Goal: Book appointment/travel/reservation

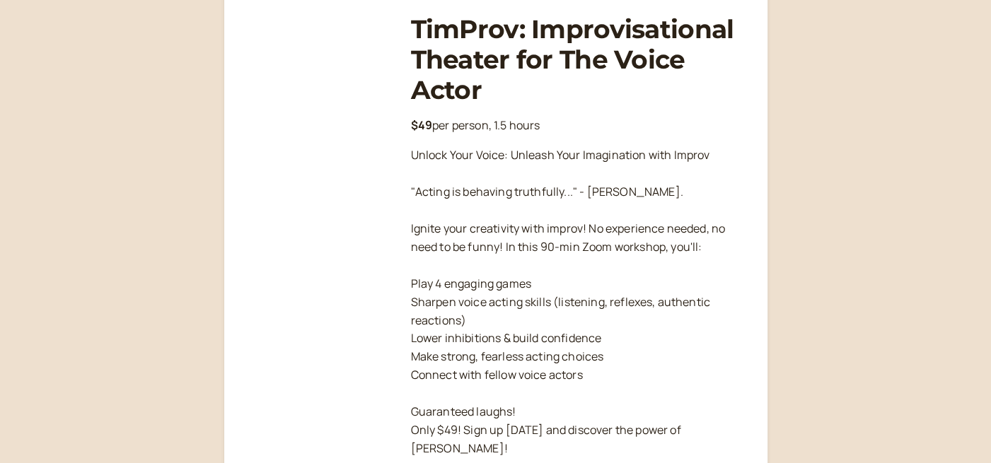
scroll to position [404, 0]
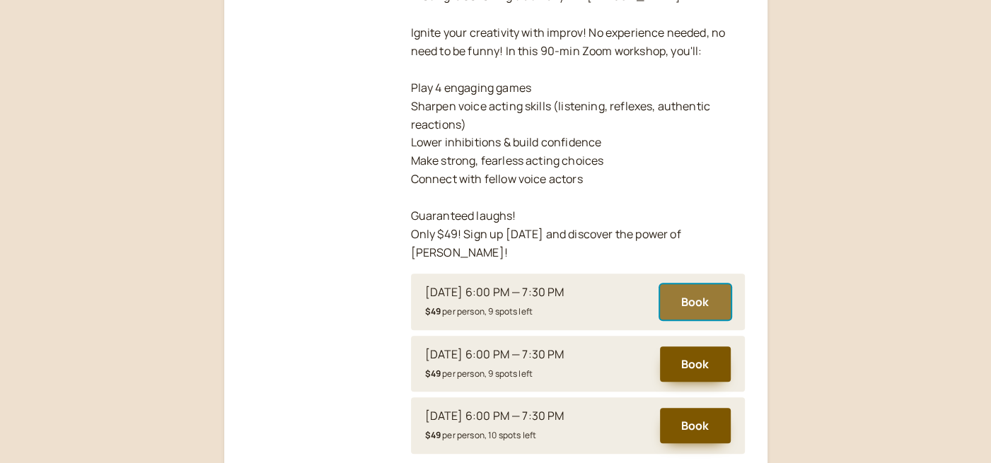
click at [699, 284] on button "Book" at bounding box center [695, 301] width 71 height 35
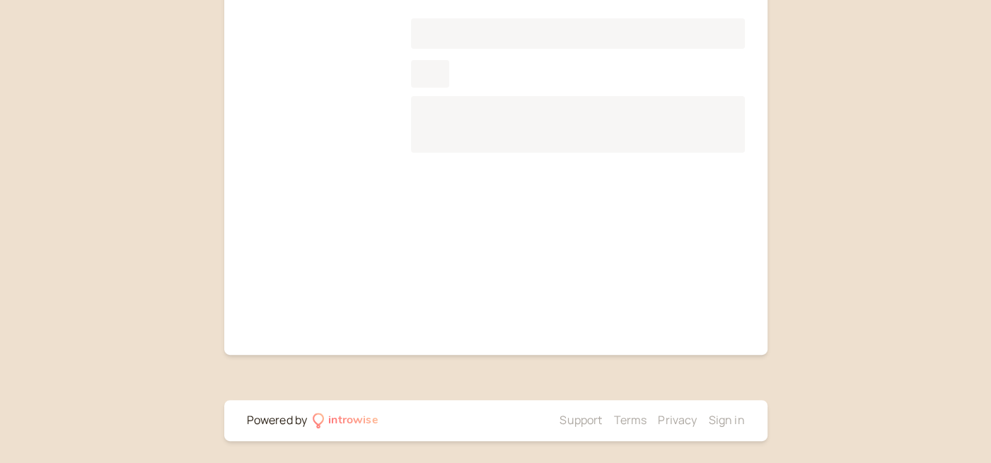
scroll to position [175, 0]
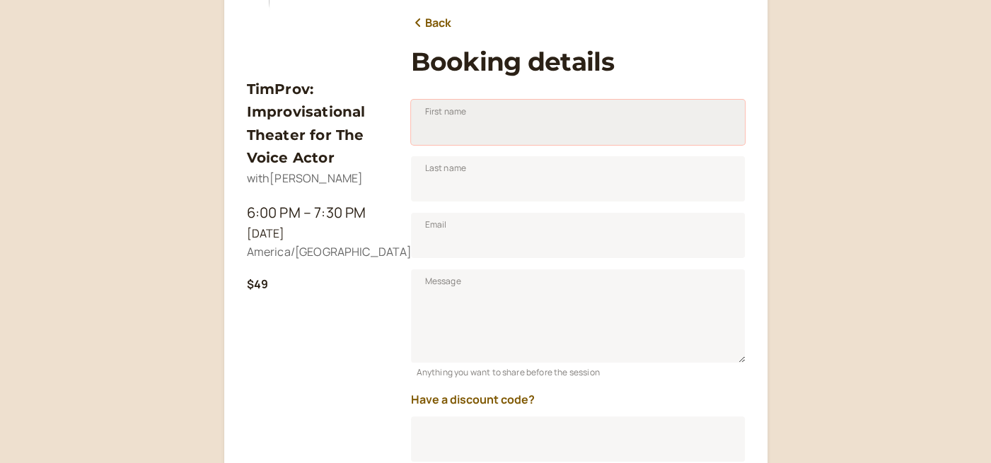
click at [547, 119] on input "First name" at bounding box center [578, 122] width 334 height 45
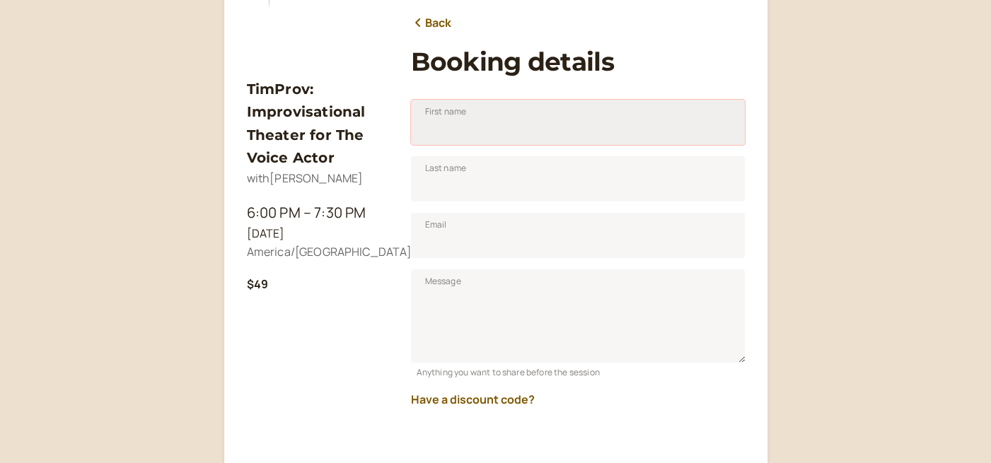
click at [529, 123] on input "First name" at bounding box center [578, 122] width 334 height 45
type input "[PERSON_NAME]"
type input "[PERSON_NAME][EMAIL_ADDRESS][DOMAIN_NAME]"
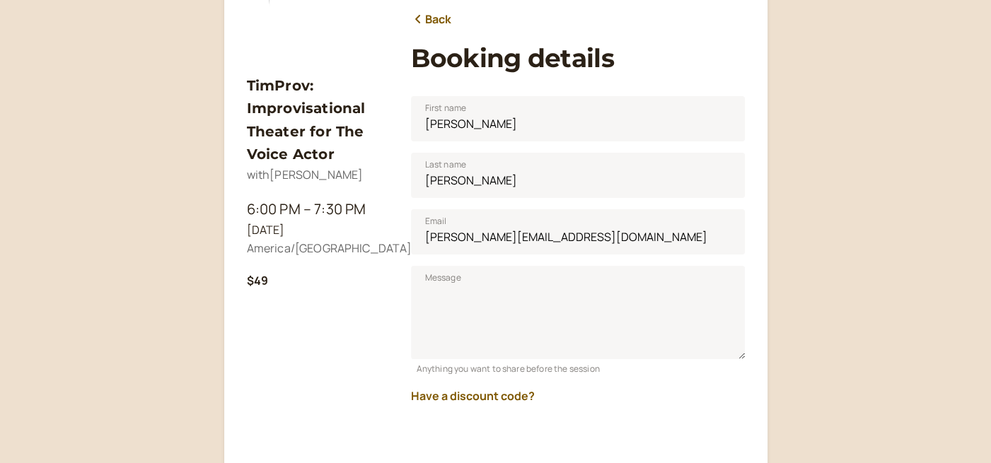
scroll to position [175, 0]
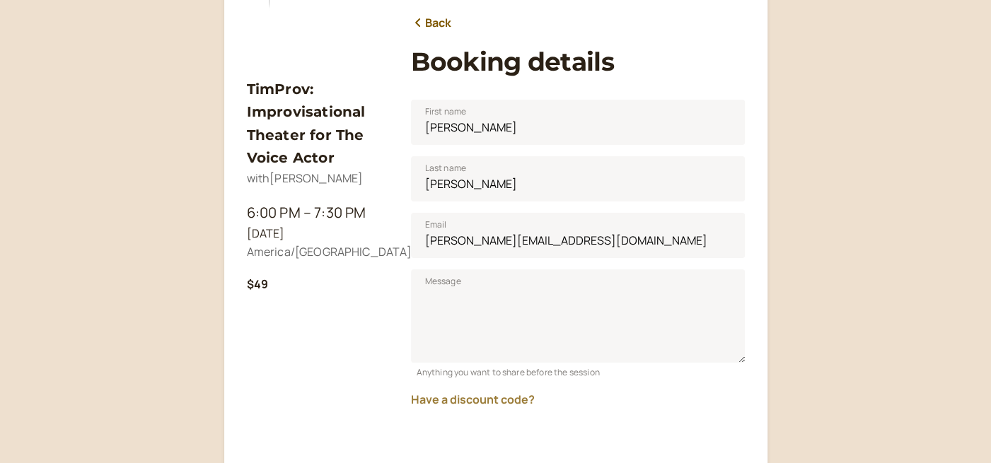
click at [529, 400] on button "Have a discount code?" at bounding box center [473, 399] width 124 height 13
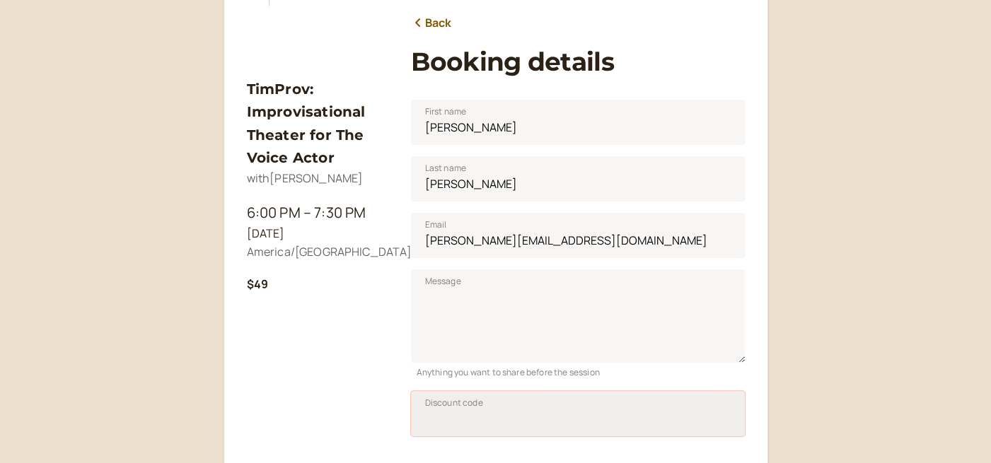
click at [501, 424] on input "Discount code" at bounding box center [578, 413] width 334 height 45
paste input "TIM50JAN25"
type input "TIM50JAN25"
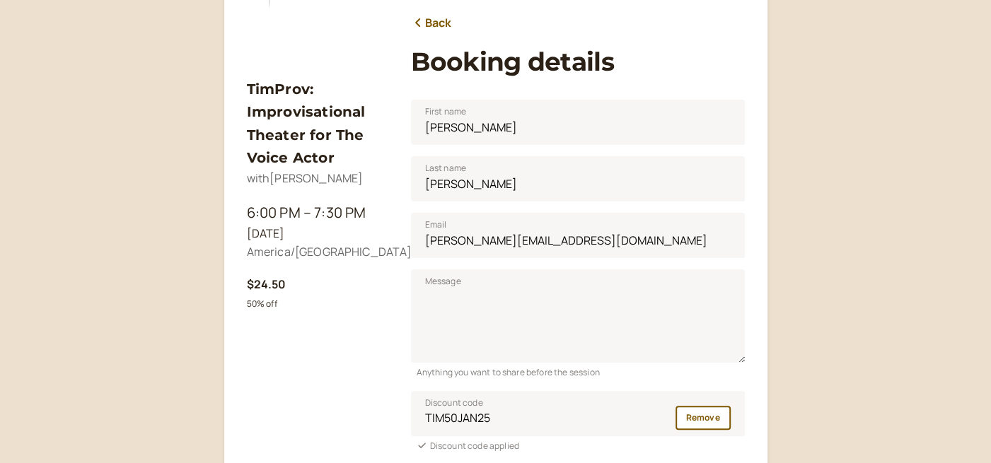
scroll to position [568, 0]
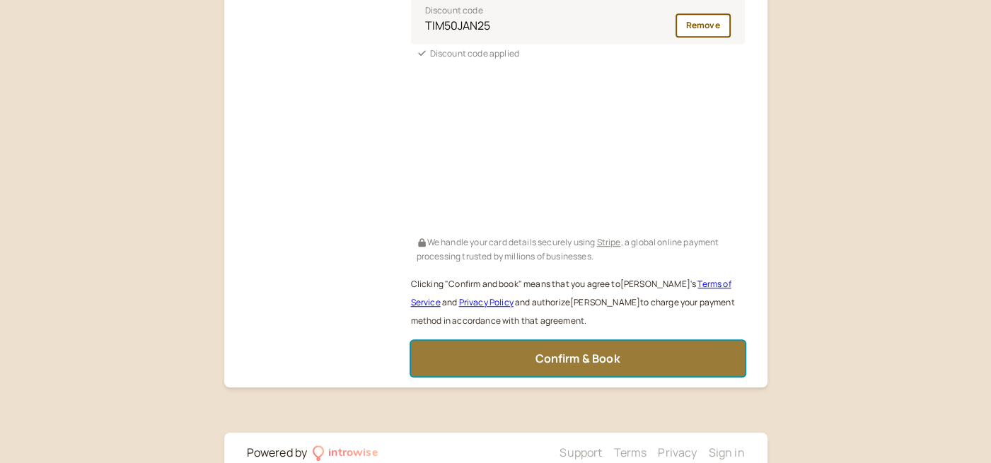
click at [507, 364] on button "Confirm & Book" at bounding box center [578, 358] width 334 height 35
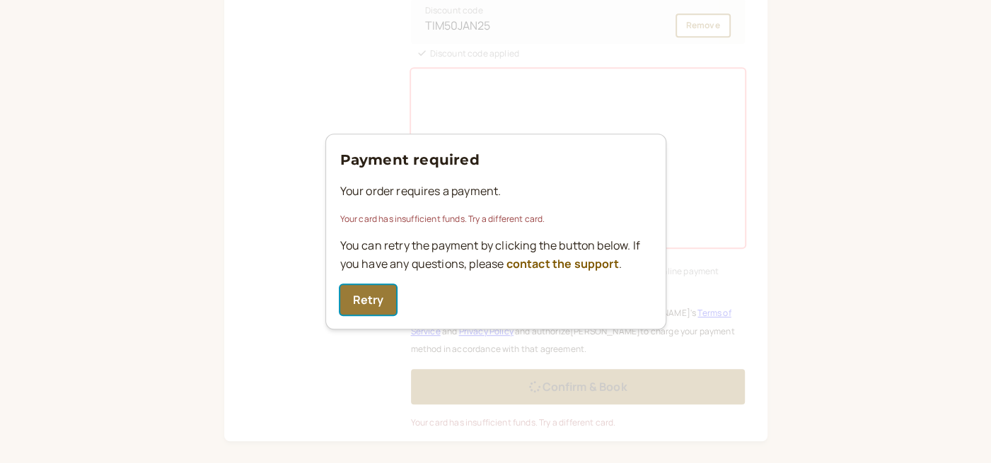
click at [363, 301] on button "Retry" at bounding box center [368, 300] width 57 height 30
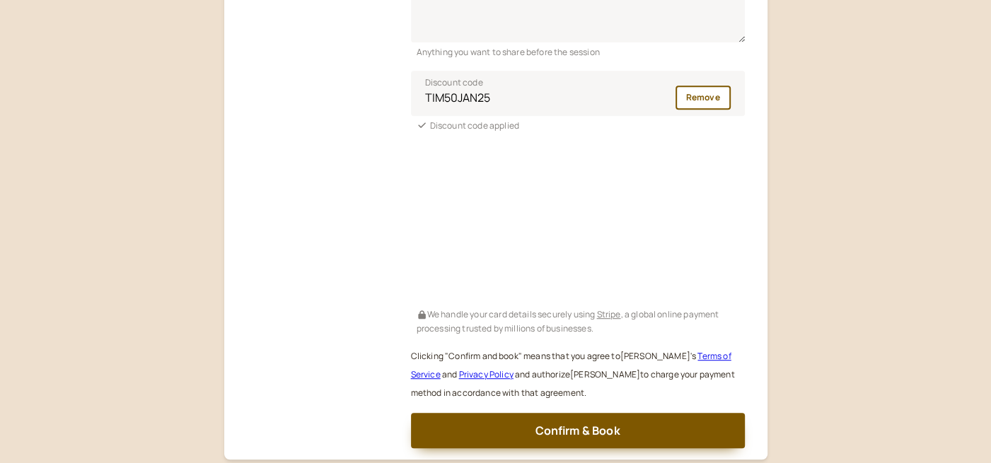
scroll to position [503, 0]
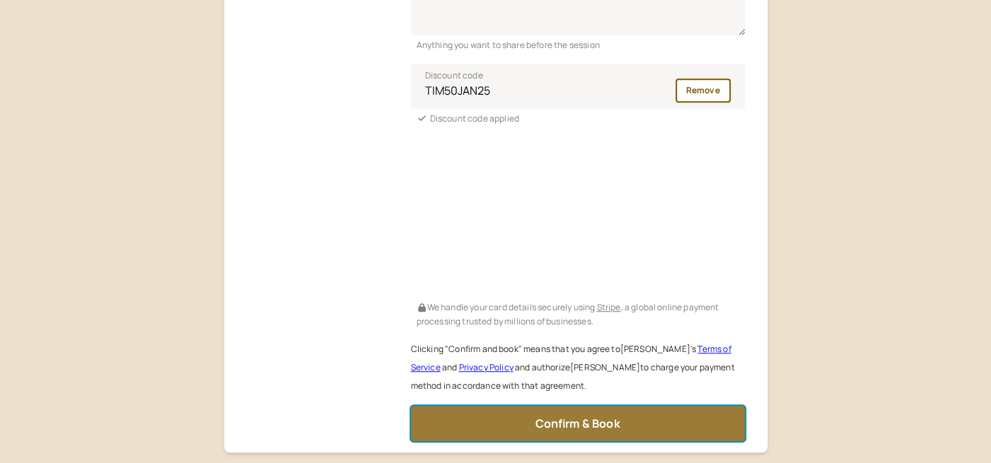
click at [569, 429] on span "Confirm & Book" at bounding box center [577, 424] width 85 height 16
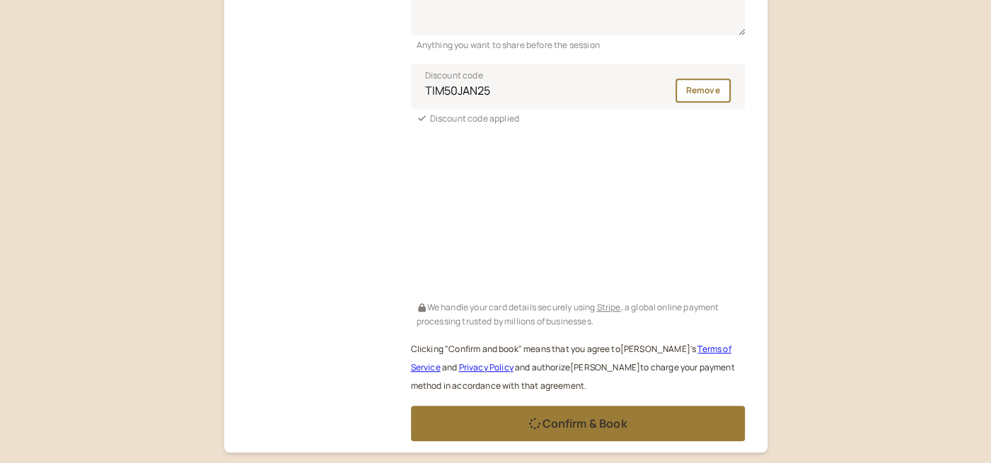
scroll to position [168, 0]
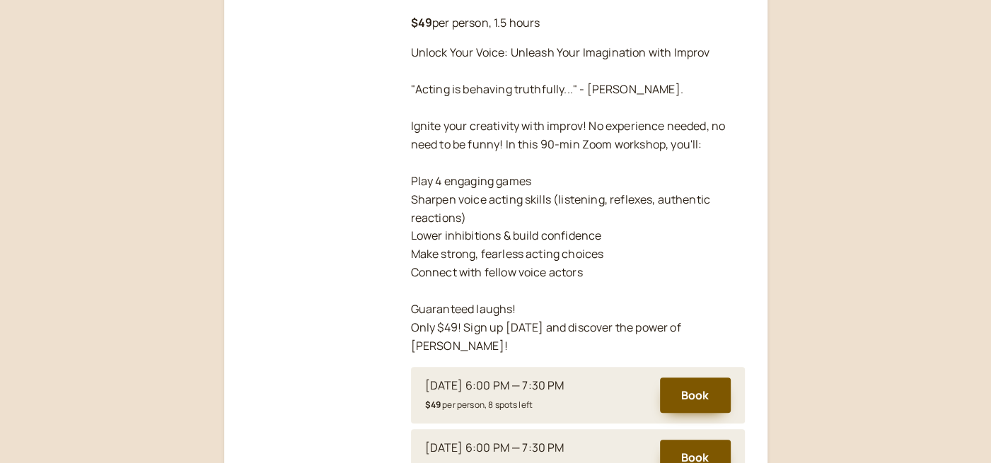
scroll to position [404, 0]
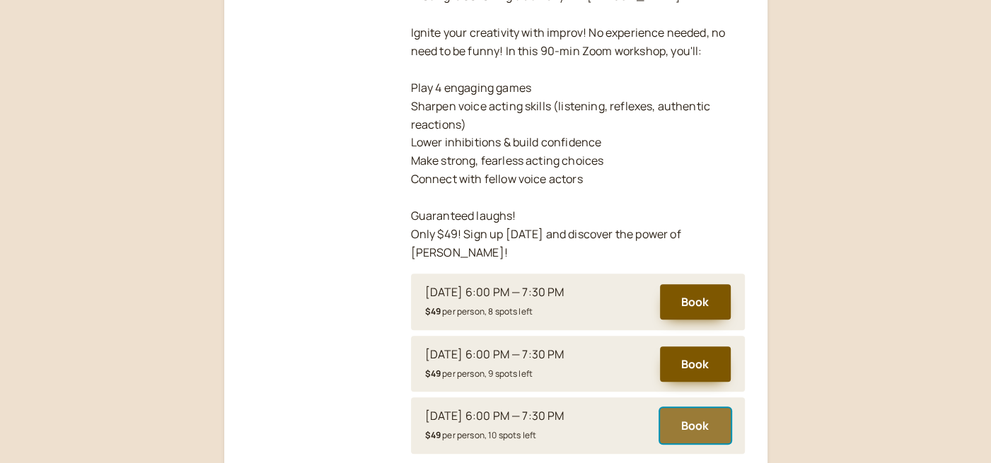
click at [692, 408] on button "Book" at bounding box center [695, 425] width 71 height 35
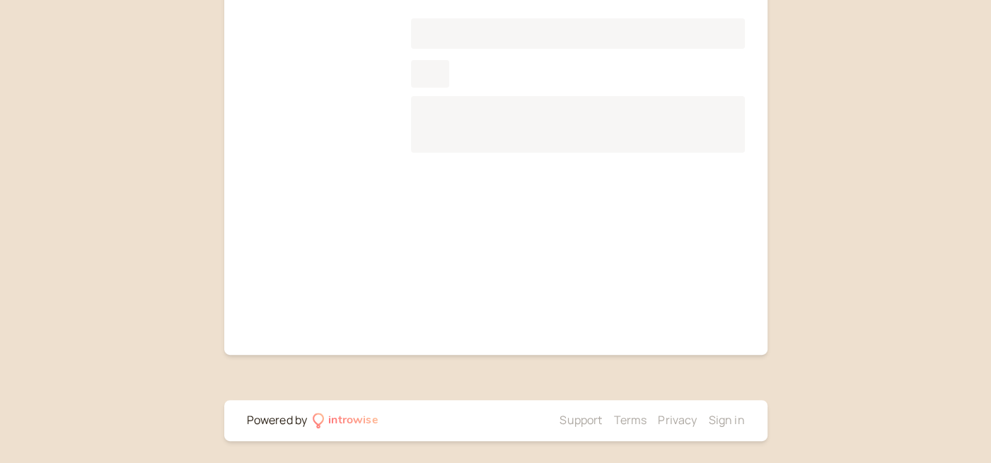
scroll to position [175, 0]
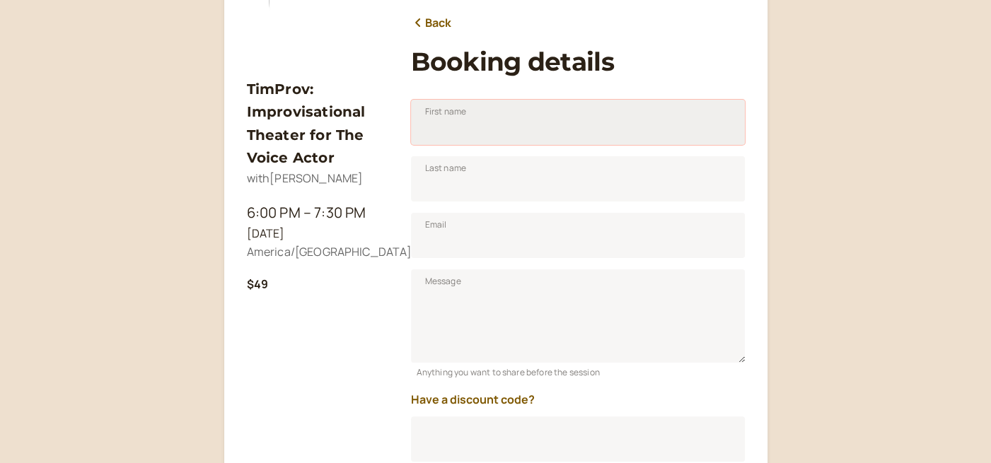
click at [469, 131] on input "First name" at bounding box center [578, 122] width 334 height 45
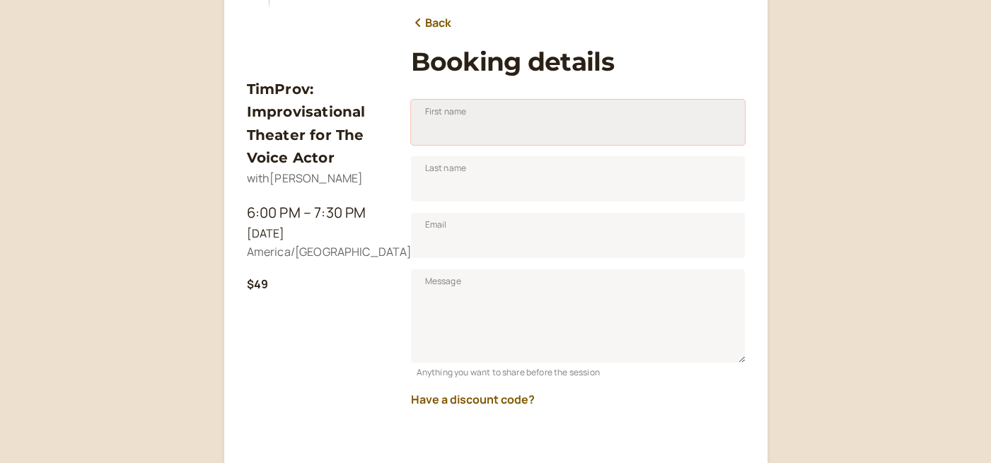
click at [465, 125] on input "First name" at bounding box center [578, 122] width 334 height 45
type input "[PERSON_NAME]"
type input "[PERSON_NAME][EMAIL_ADDRESS][DOMAIN_NAME]"
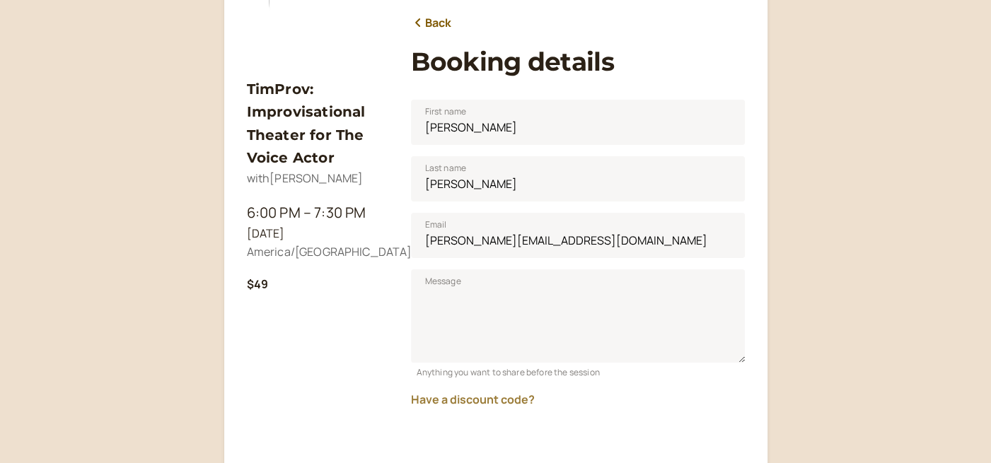
click at [429, 402] on button "Have a discount code?" at bounding box center [473, 399] width 124 height 13
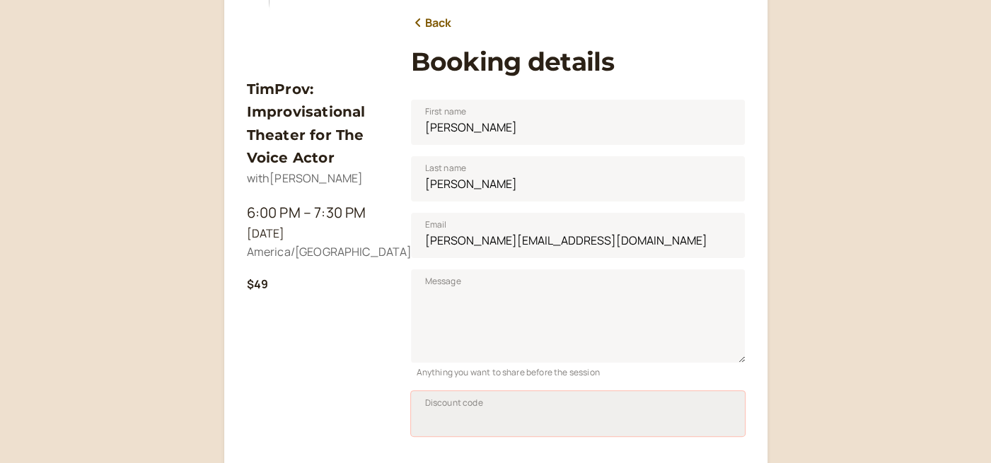
click at [497, 416] on input "Discount code" at bounding box center [578, 413] width 334 height 45
paste input "TIM50JAN25"
type input "TIM50JAN25"
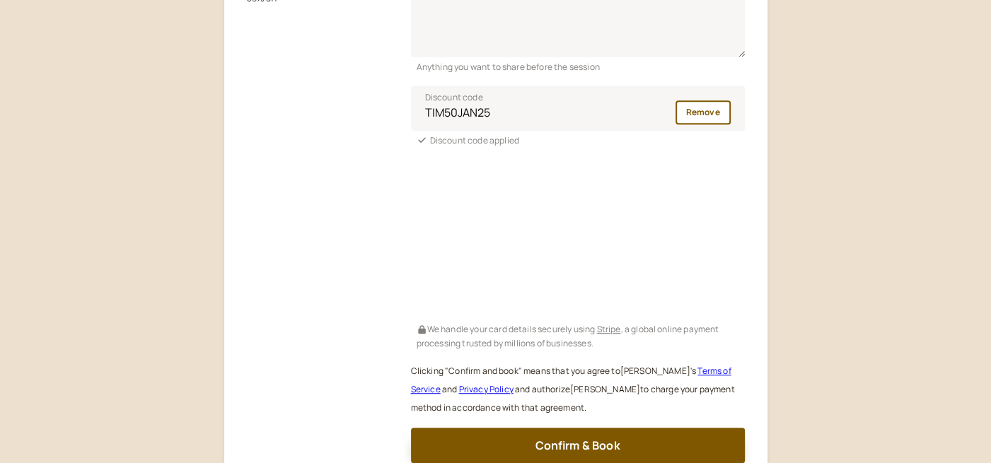
scroll to position [503, 0]
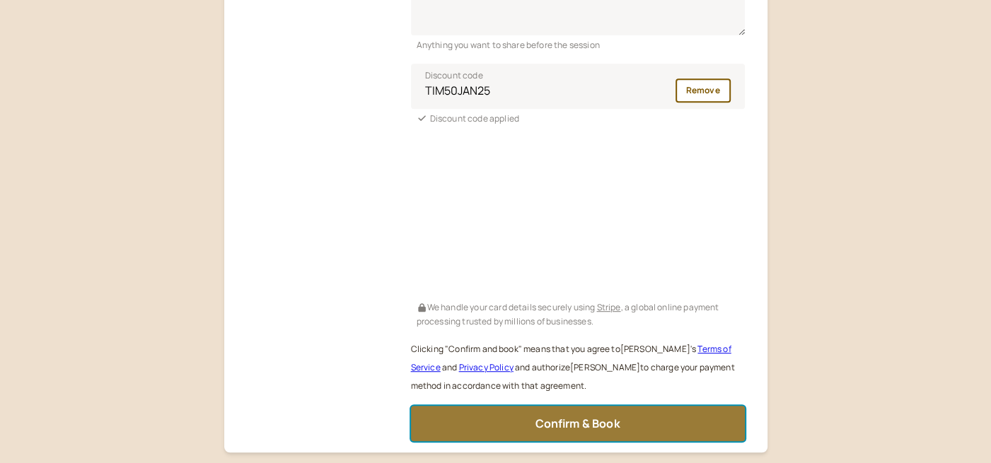
click at [531, 430] on button "Confirm & Book" at bounding box center [578, 423] width 334 height 35
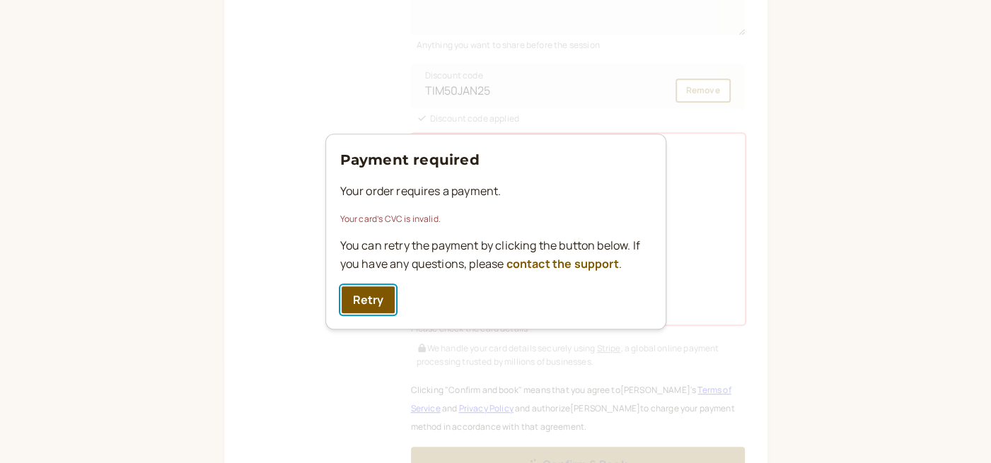
click at [373, 296] on button "Retry" at bounding box center [368, 300] width 57 height 30
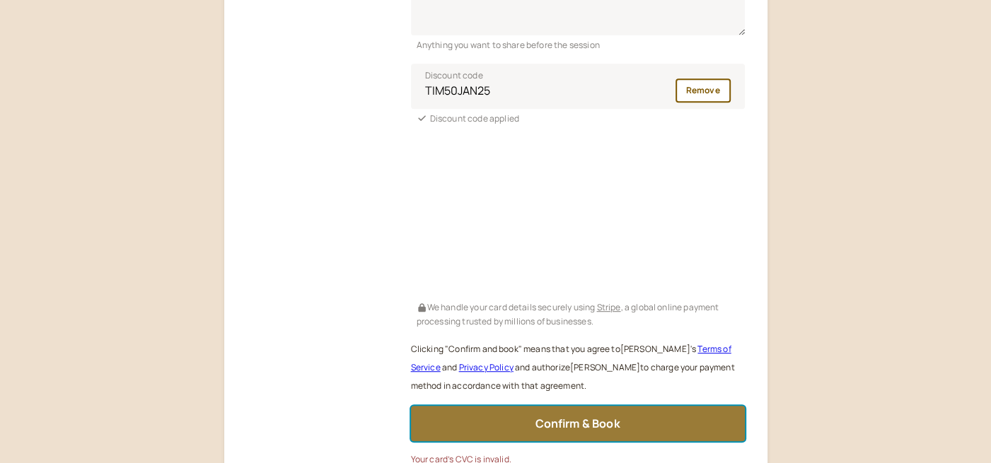
click at [569, 416] on span "Confirm & Book" at bounding box center [577, 424] width 85 height 16
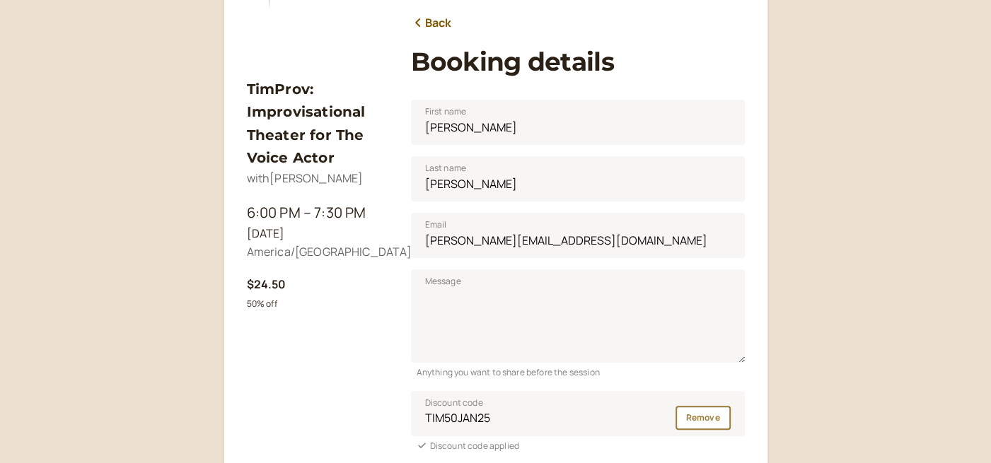
scroll to position [168, 0]
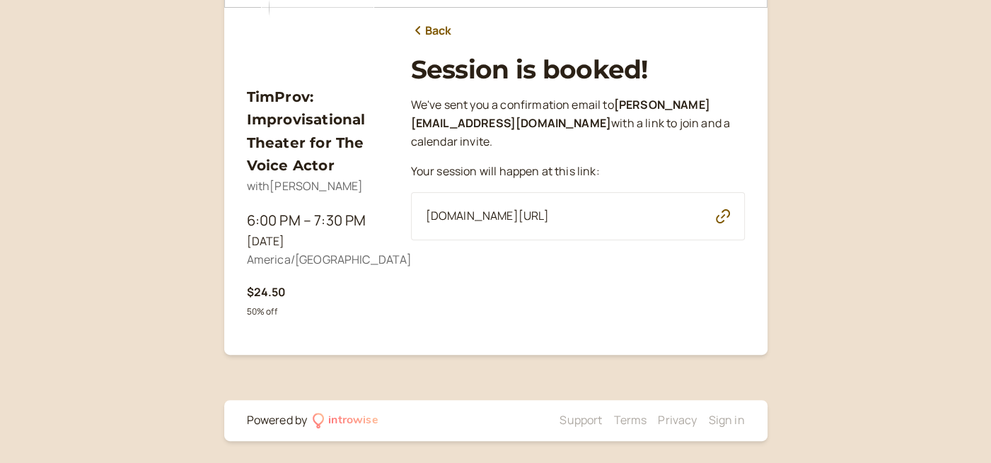
click at [816, 307] on div "TimProv: Improvisational Theater for The Voice Actor with Tim Powers 6:00 PM – …" at bounding box center [495, 148] width 991 height 632
